Goal: Transaction & Acquisition: Purchase product/service

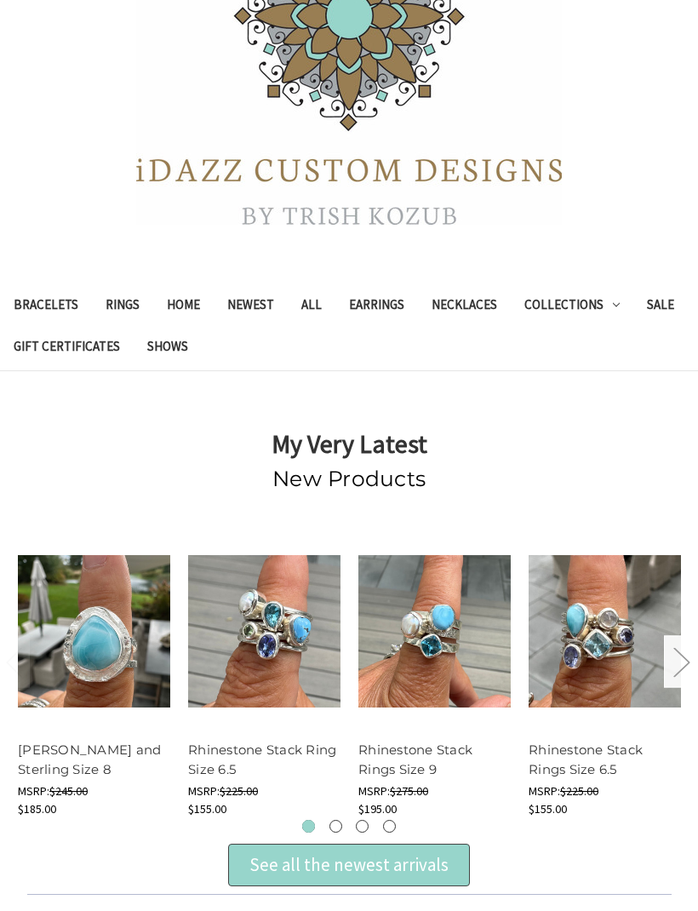
scroll to position [215, 0]
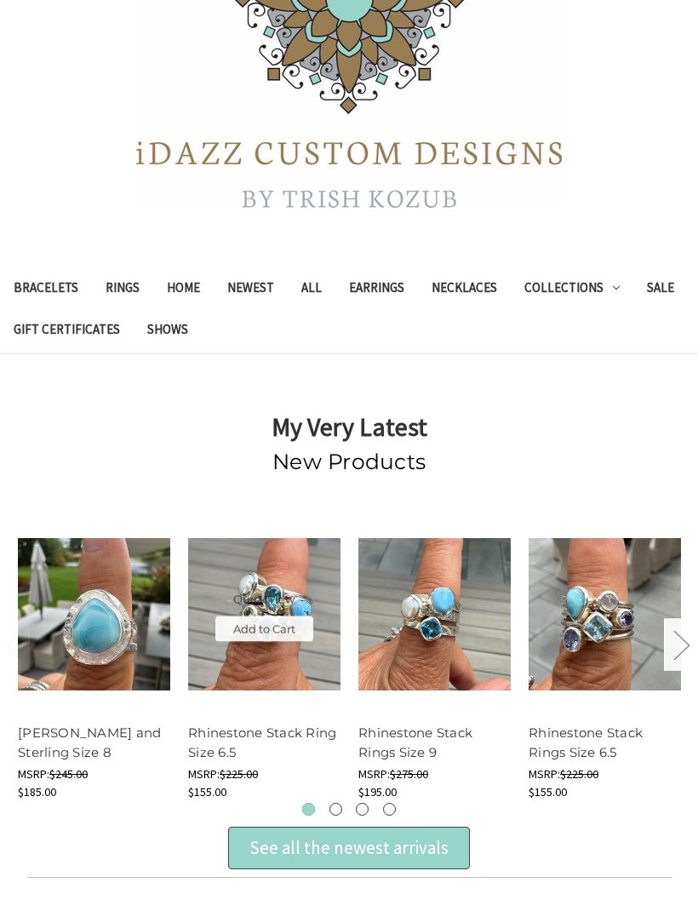
click at [244, 598] on button "Quick view" at bounding box center [263, 600] width 97 height 26
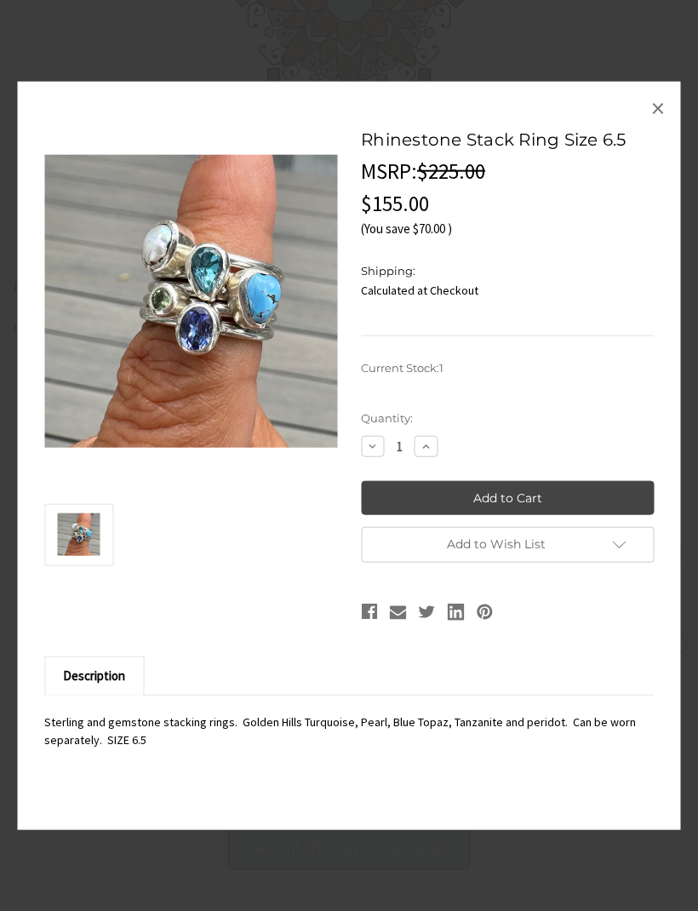
click at [662, 124] on span "×" at bounding box center [658, 107] width 14 height 34
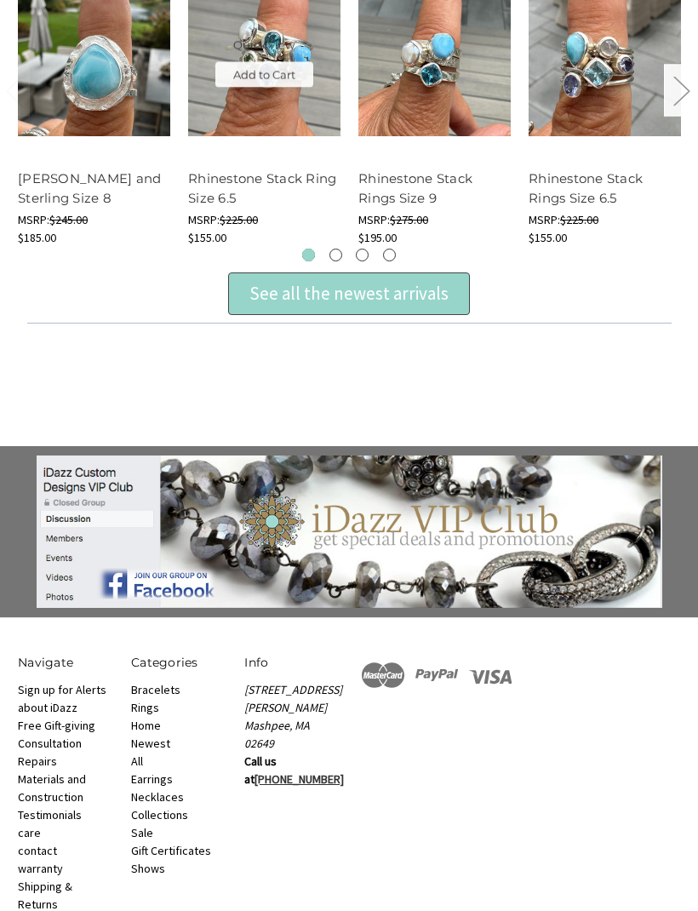
scroll to position [769, 0]
click at [138, 684] on link "Bracelets" at bounding box center [155, 689] width 49 height 15
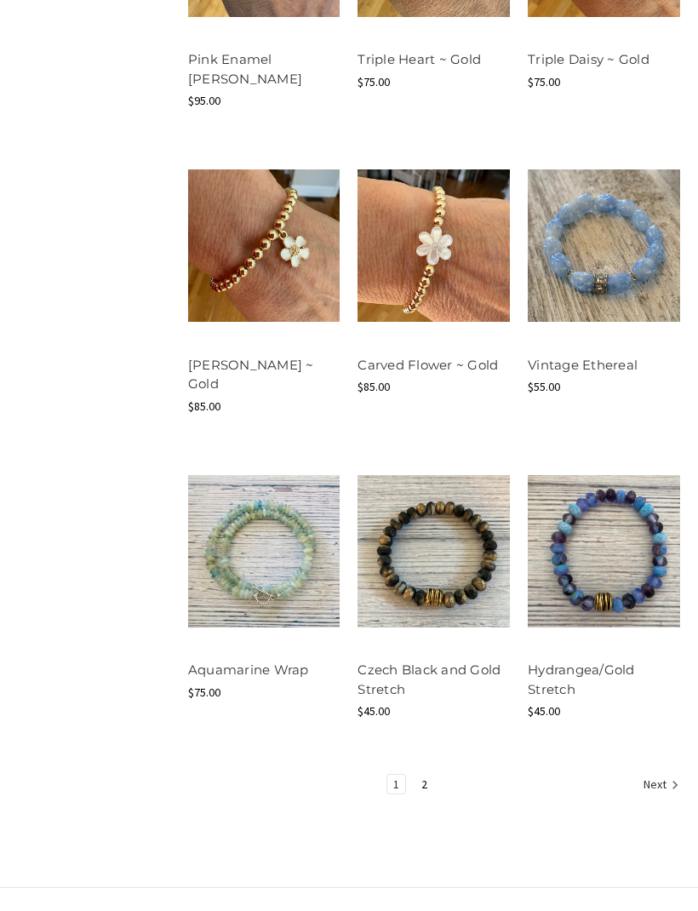
scroll to position [1516, 0]
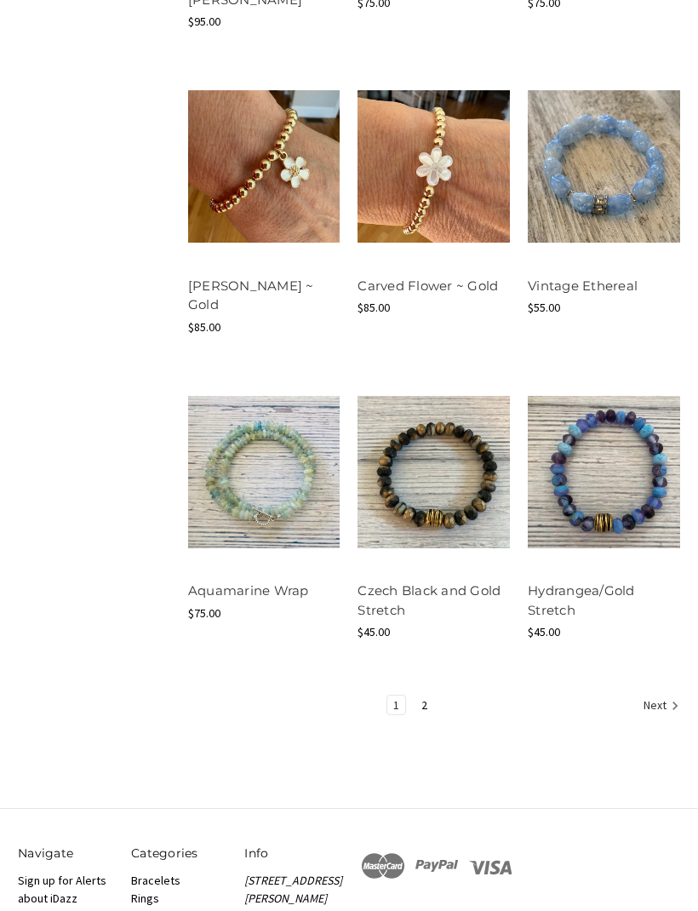
click at [429, 696] on link "2" at bounding box center [425, 705] width 18 height 19
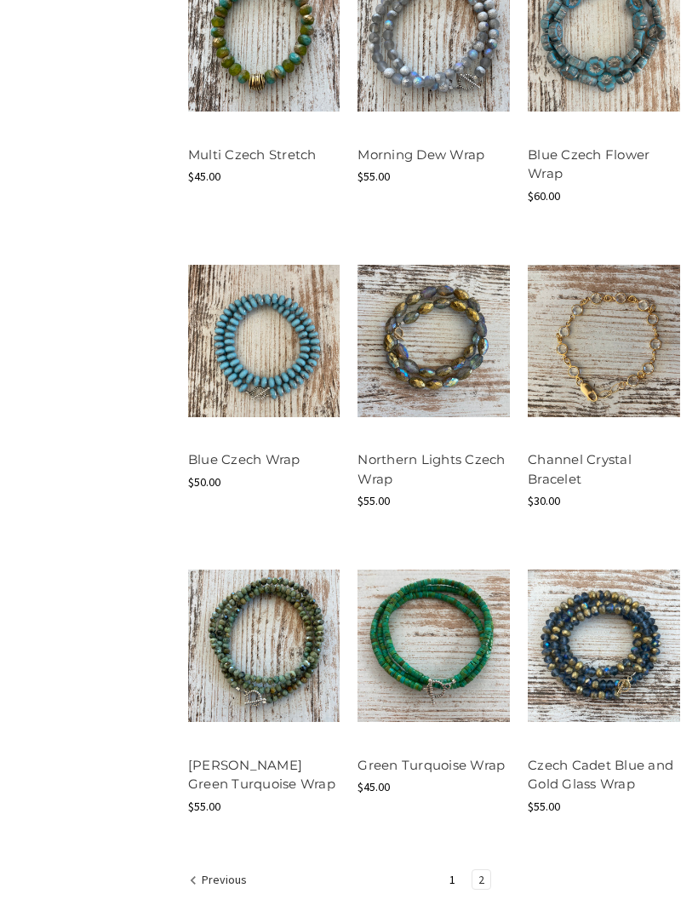
scroll to position [1325, 0]
click at [228, 613] on button "Quick view" at bounding box center [263, 616] width 97 height 26
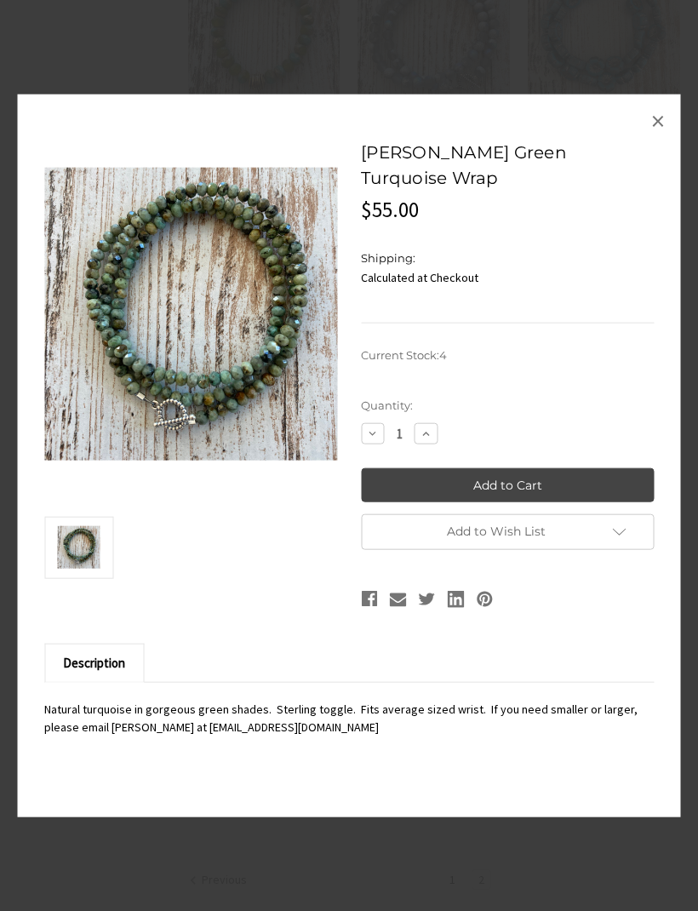
click at [667, 134] on link "×" at bounding box center [658, 119] width 27 height 27
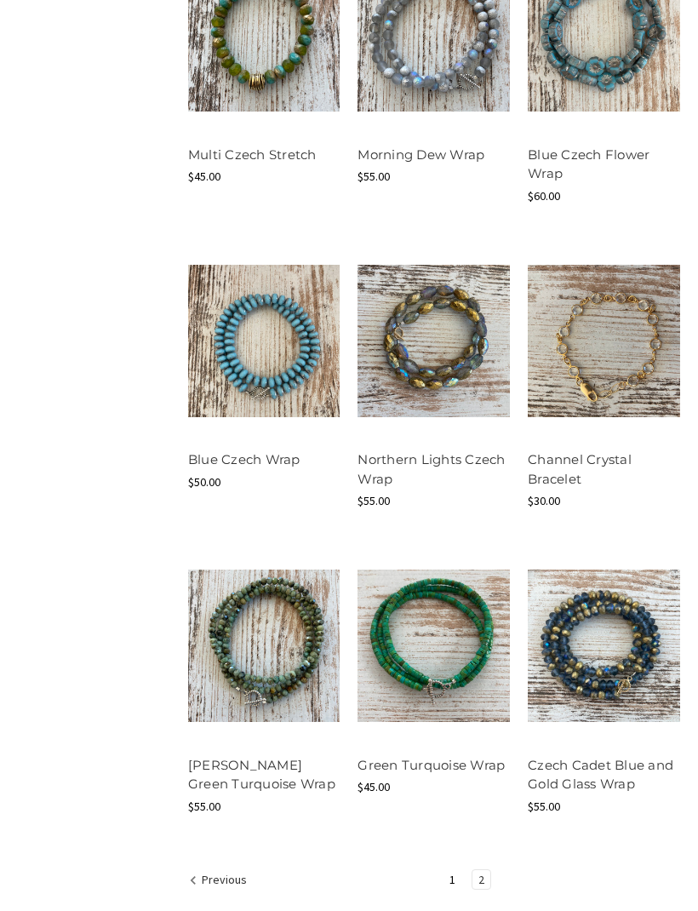
click at [591, 613] on button "Quick view" at bounding box center [603, 616] width 97 height 26
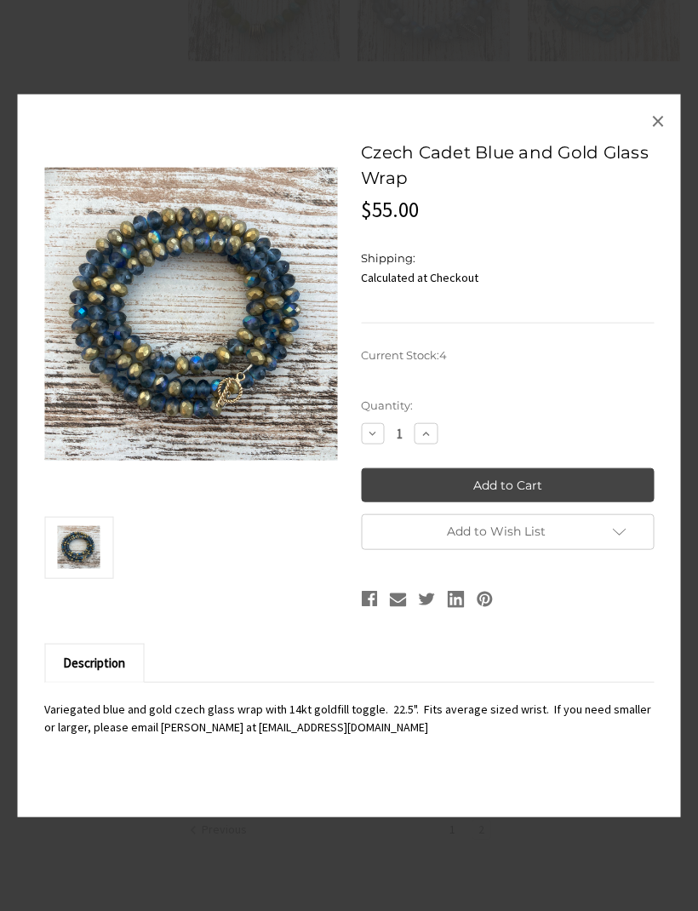
scroll to position [1380, 0]
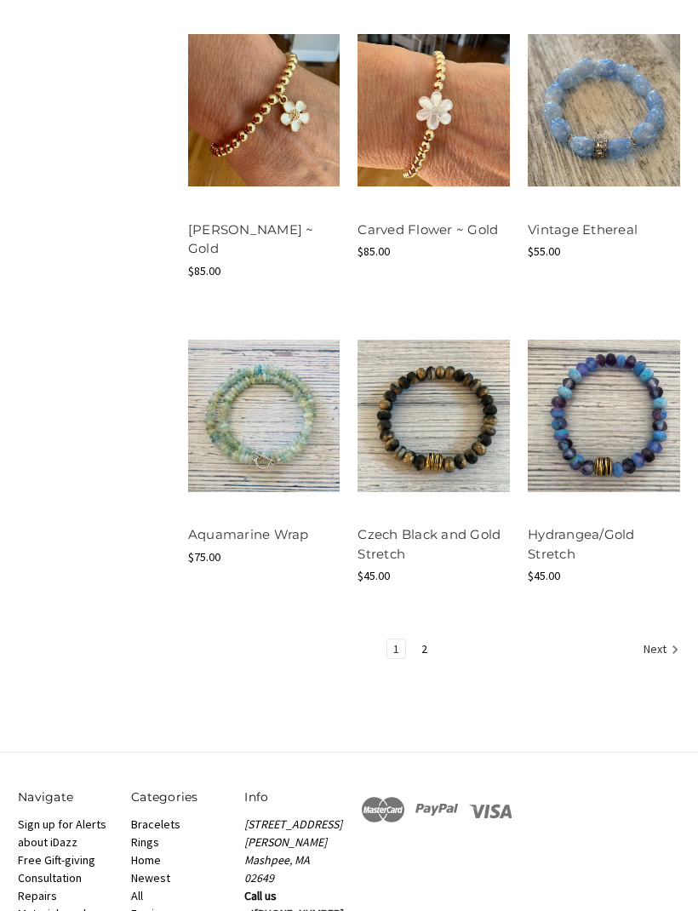
click at [238, 373] on button "Quick view" at bounding box center [263, 386] width 97 height 26
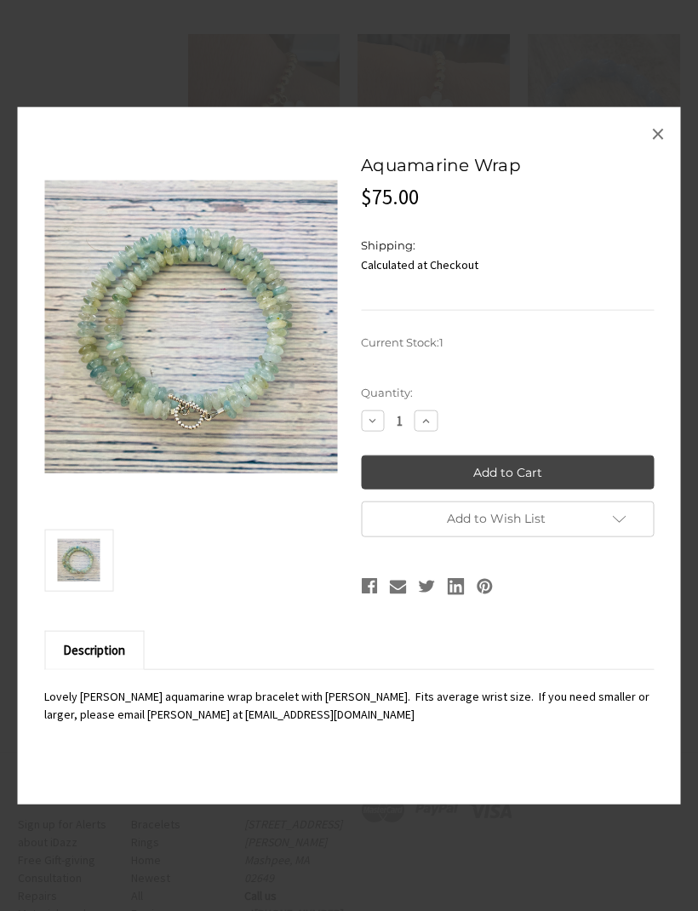
scroll to position [1571, 0]
